Goal: Task Accomplishment & Management: Use online tool/utility

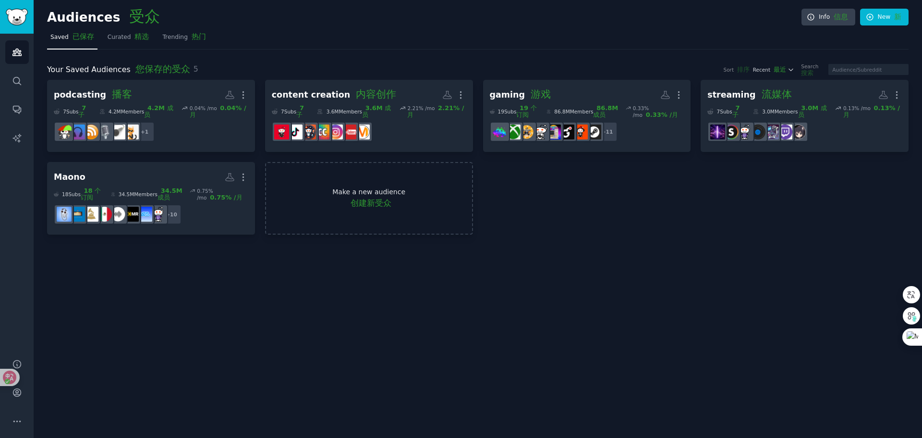
click at [382, 206] on font "创建新受众" at bounding box center [371, 203] width 41 height 10
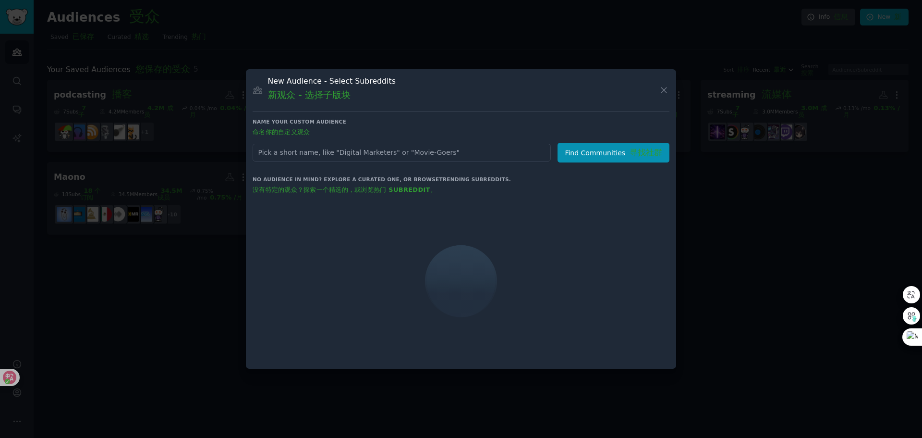
click at [313, 151] on input "text" at bounding box center [402, 153] width 298 height 18
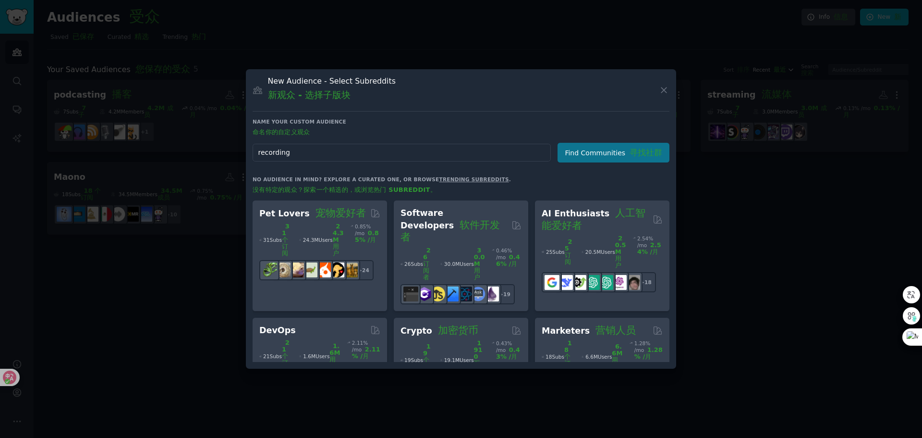
type input "recording"
click at [621, 153] on button "Find Communities 寻找社群" at bounding box center [614, 153] width 112 height 20
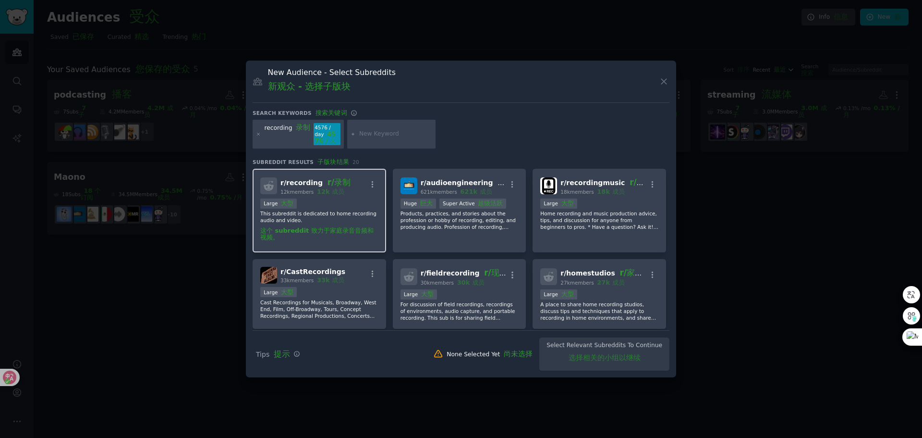
click at [351, 210] on div "Large 大型" at bounding box center [319, 204] width 118 height 12
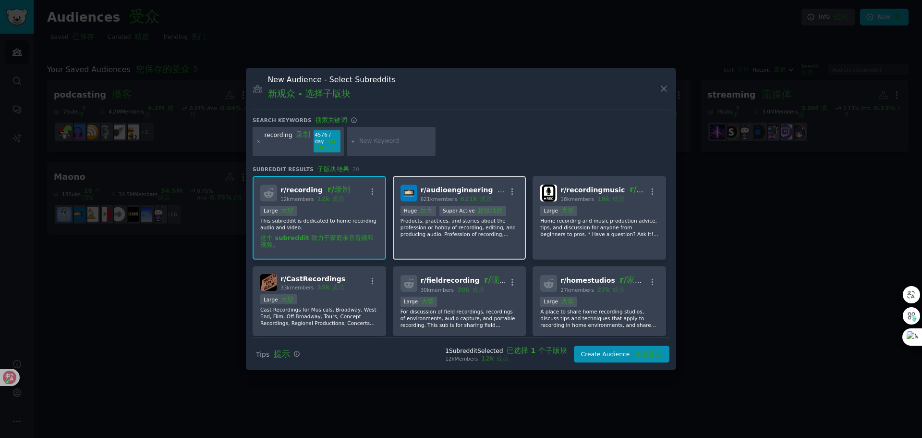
click at [457, 202] on font at bounding box center [458, 199] width 3 height 6
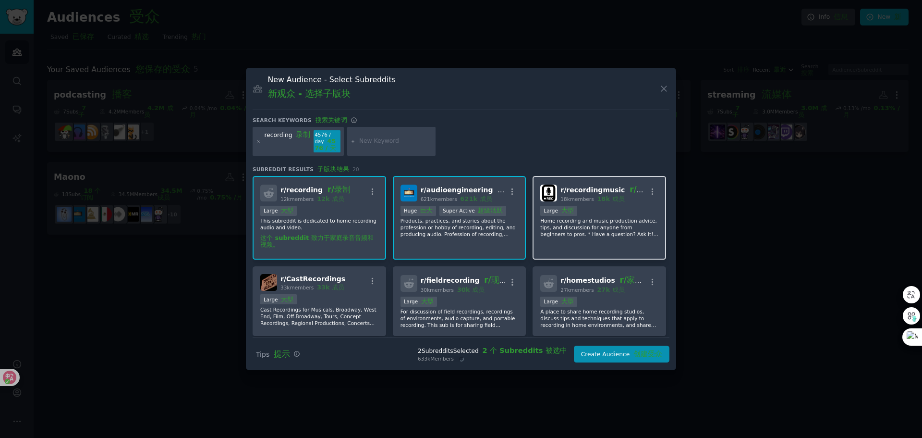
click at [607, 224] on p "Home recording and music production advice, tips, and discussion for anyone fro…" at bounding box center [599, 227] width 118 height 20
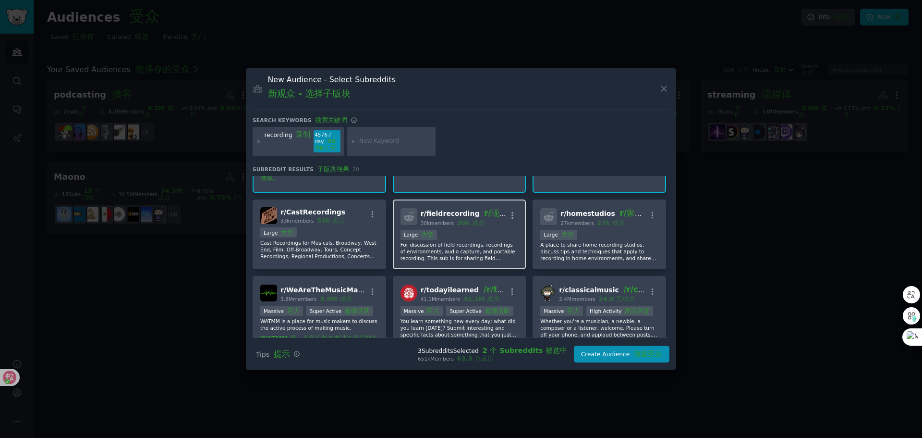
scroll to position [96, 0]
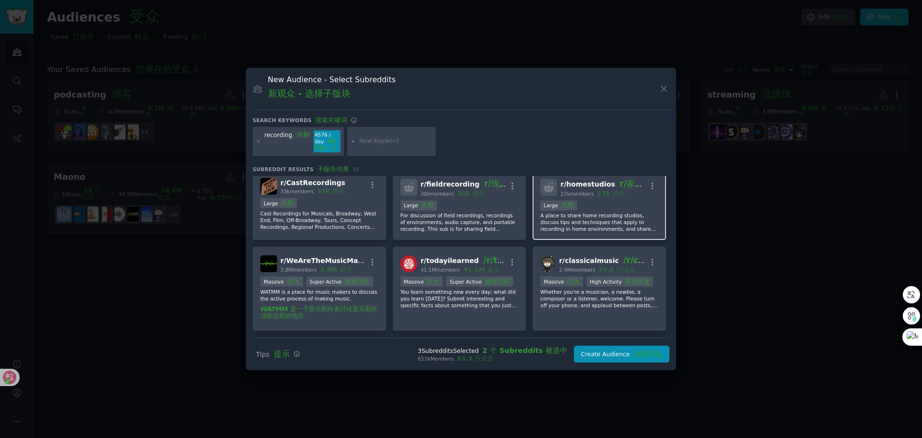
click at [610, 216] on p "A place to share home recording studios, discuss tips and techniques that apply…" at bounding box center [599, 222] width 118 height 20
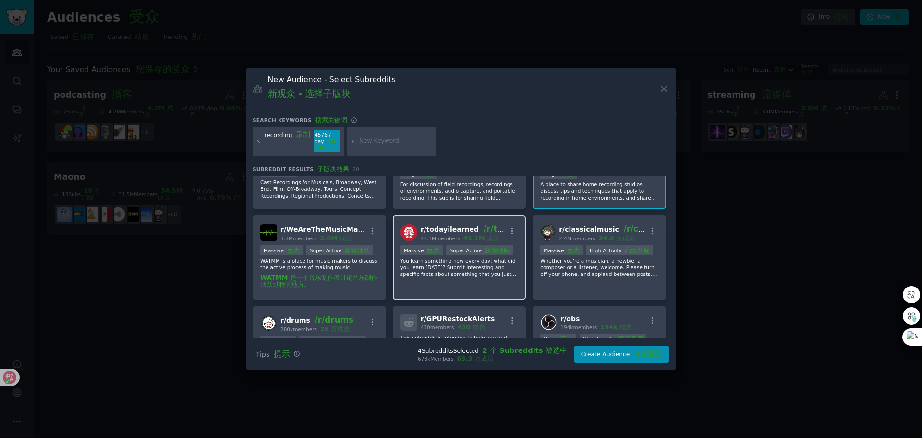
scroll to position [144, 0]
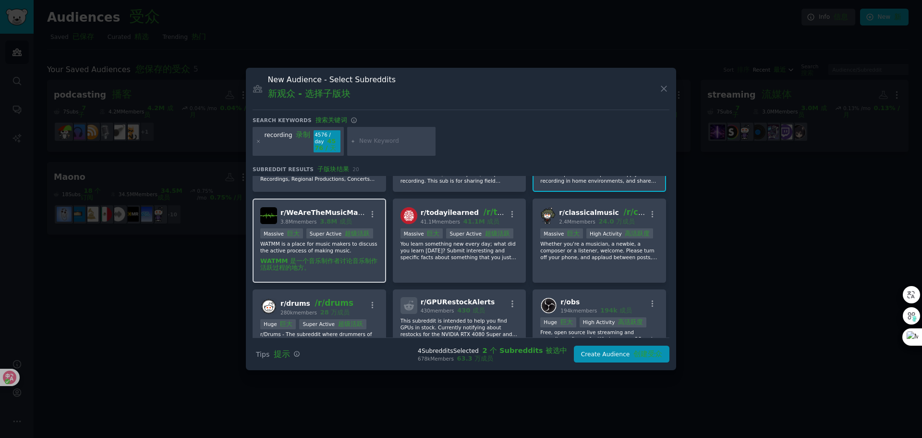
click at [343, 259] on p "WATMM is a place for music makers to discuss the active process of making music…" at bounding box center [319, 257] width 118 height 35
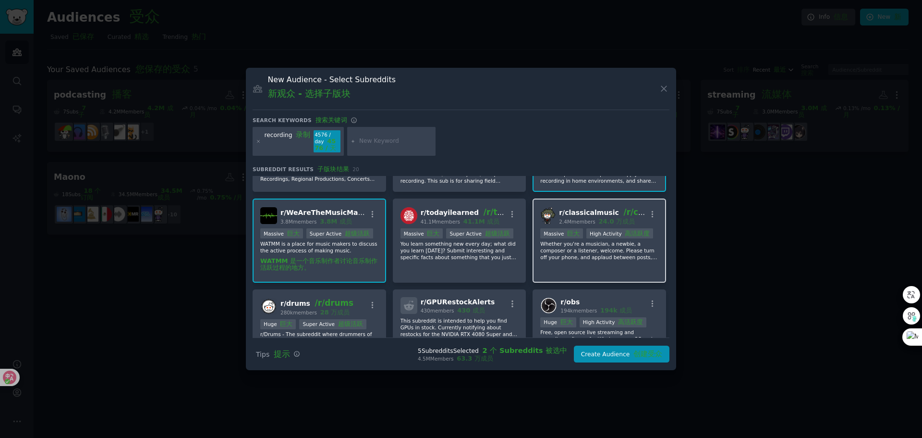
click at [593, 259] on p "Whether you're a musician, a newbie, a composer or a listener, welcome. Please …" at bounding box center [599, 250] width 118 height 20
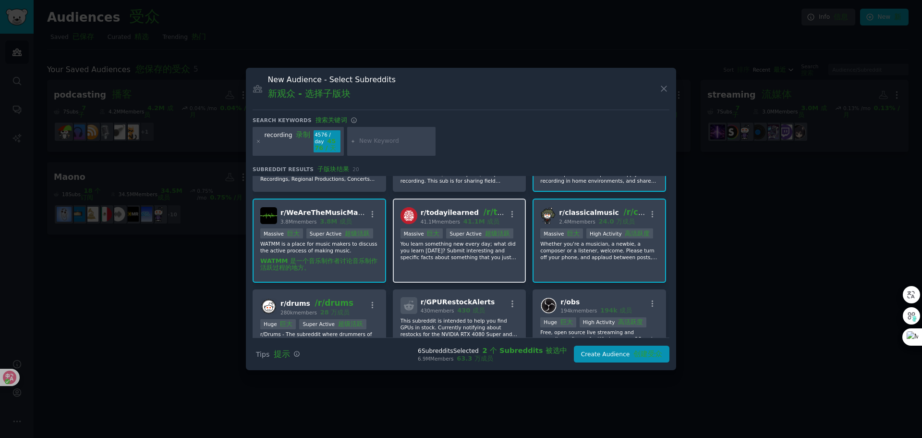
scroll to position [192, 0]
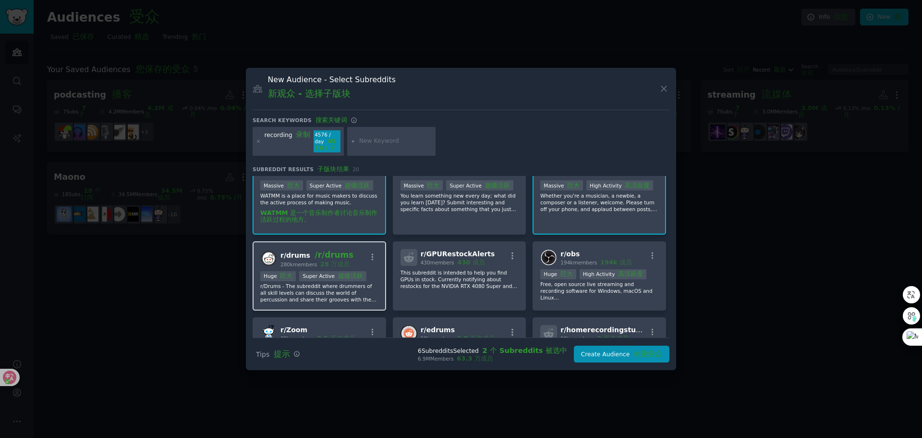
click at [311, 303] on p "r/Drums - The subreddit where drummers of all skill levels can discuss the worl…" at bounding box center [319, 292] width 118 height 20
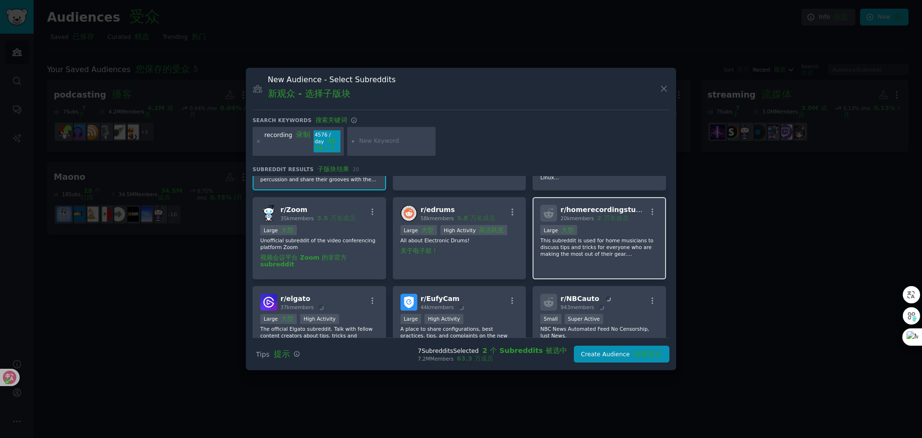
scroll to position [336, 0]
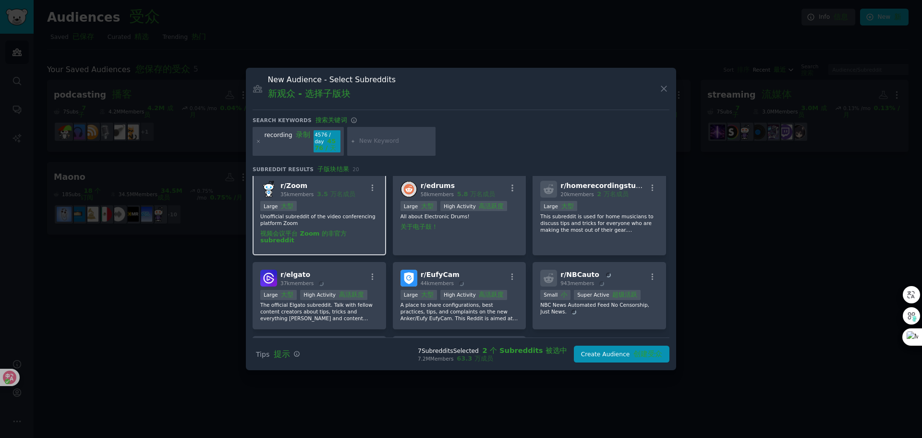
click at [341, 245] on p "Unofficial subreddit of the video conferencing platform Zoom 视频会议平台 Zoom 的非官方 s…" at bounding box center [319, 230] width 118 height 35
click at [584, 233] on p "This subreddit is used for home musicians to discuss tips and tricks for everyo…" at bounding box center [599, 223] width 118 height 20
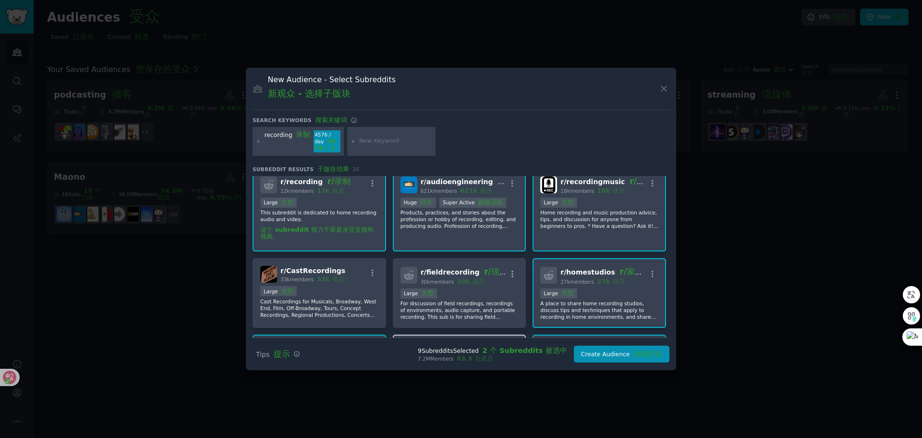
scroll to position [56, 0]
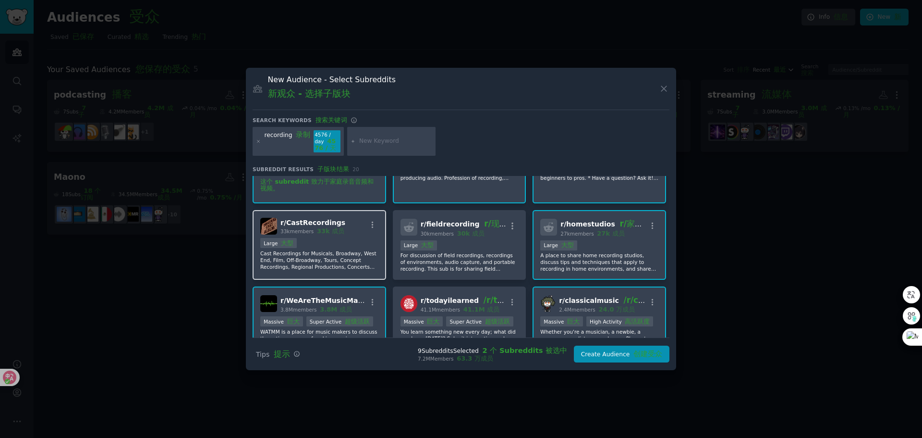
click at [339, 239] on div "r/ CastRecordings 33k members 33k 成员 Large 大型 Cast Recordings for Musicals, Bro…" at bounding box center [320, 245] width 134 height 70
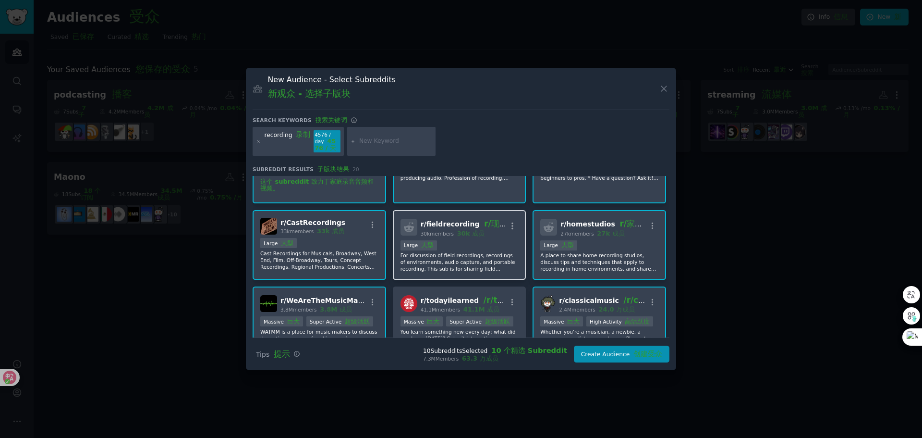
click at [479, 267] on p "For discussion of field recordings, recordings of environments, audio capture, …" at bounding box center [460, 262] width 118 height 20
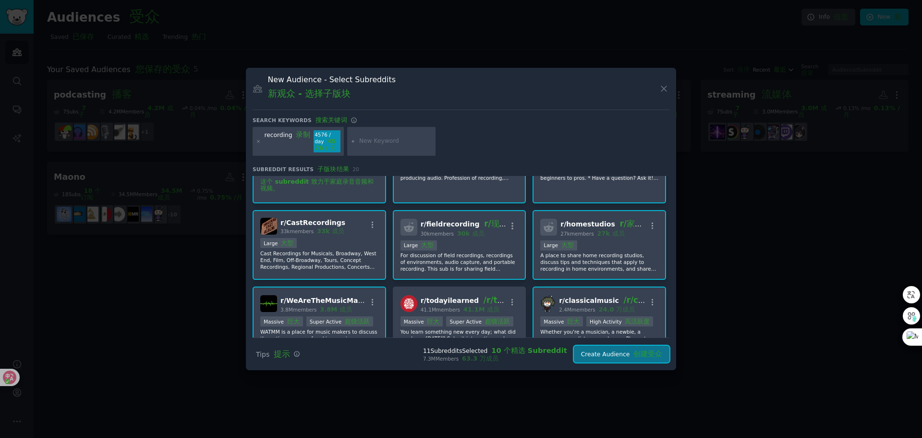
click at [619, 353] on button "Create Audience 创建受众" at bounding box center [622, 353] width 96 height 17
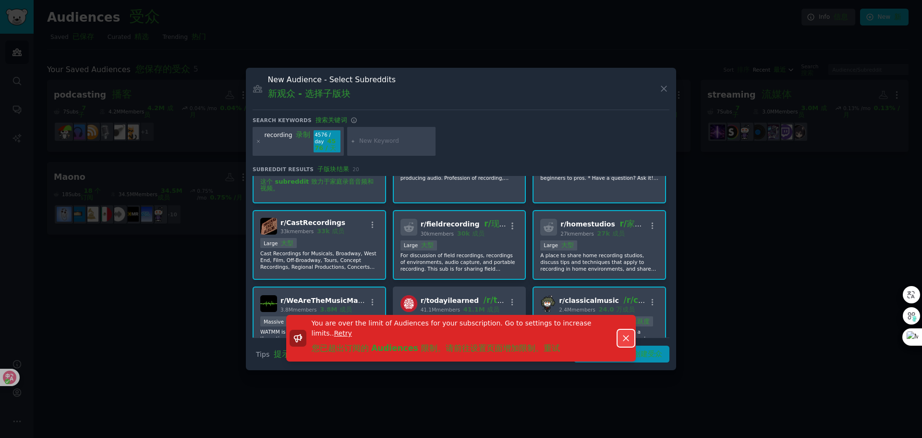
click at [625, 337] on icon "button" at bounding box center [626, 338] width 10 height 10
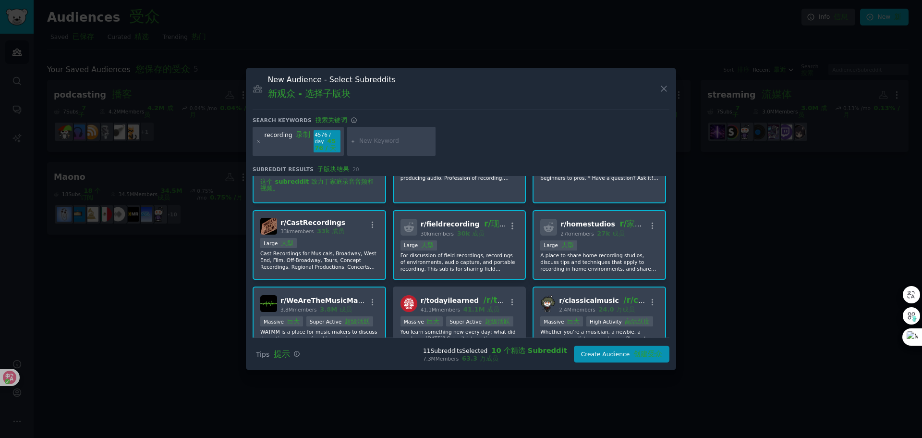
click at [238, 295] on div at bounding box center [461, 219] width 922 height 438
